Goal: Obtain resource: Download file/media

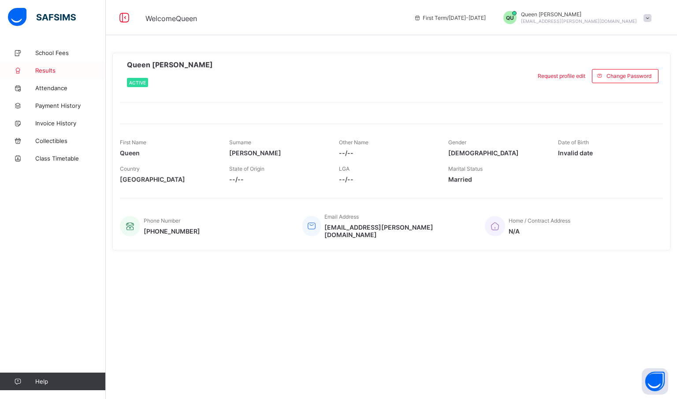
click at [47, 70] on span "Results" at bounding box center [70, 70] width 70 height 7
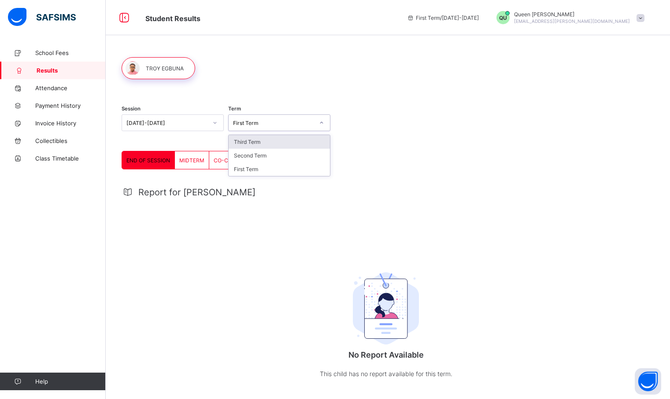
click at [320, 126] on div at bounding box center [321, 123] width 15 height 14
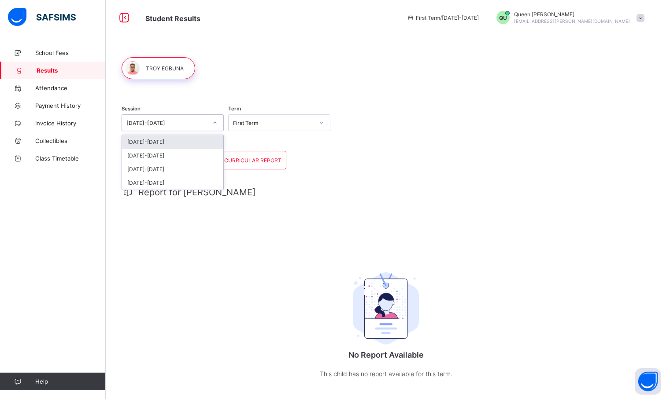
click at [215, 125] on icon at bounding box center [214, 122] width 5 height 9
click at [199, 152] on div "[DATE]-[DATE]" at bounding box center [172, 156] width 101 height 14
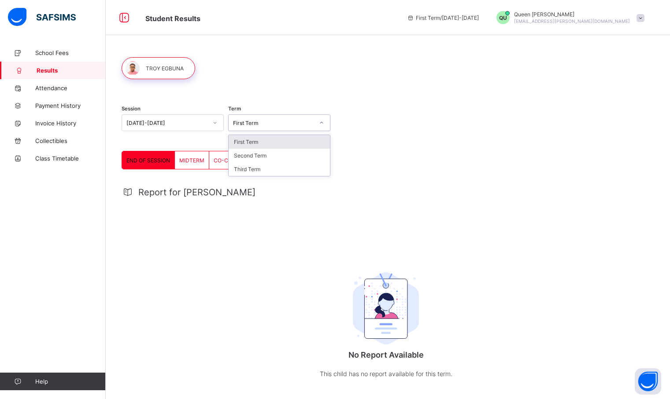
click at [321, 122] on icon at bounding box center [321, 122] width 5 height 9
click at [298, 166] on div "Third Term" at bounding box center [279, 170] width 101 height 14
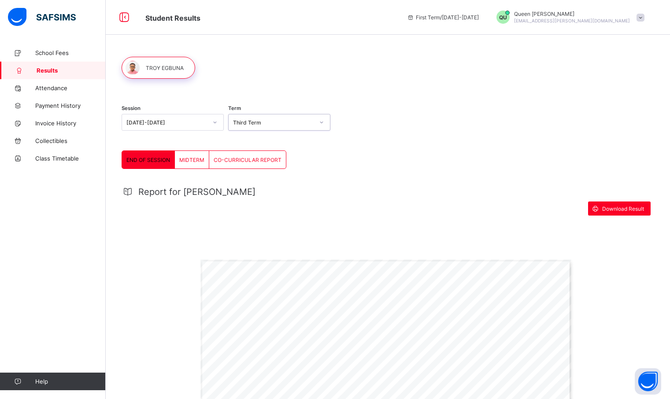
scroll to position [1, 0]
click at [615, 207] on span "Download Result" at bounding box center [623, 208] width 42 height 7
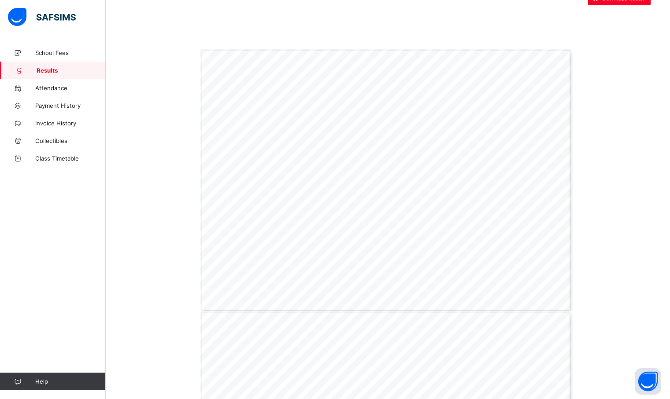
scroll to position [210, 0]
